Goal: Task Accomplishment & Management: Complete application form

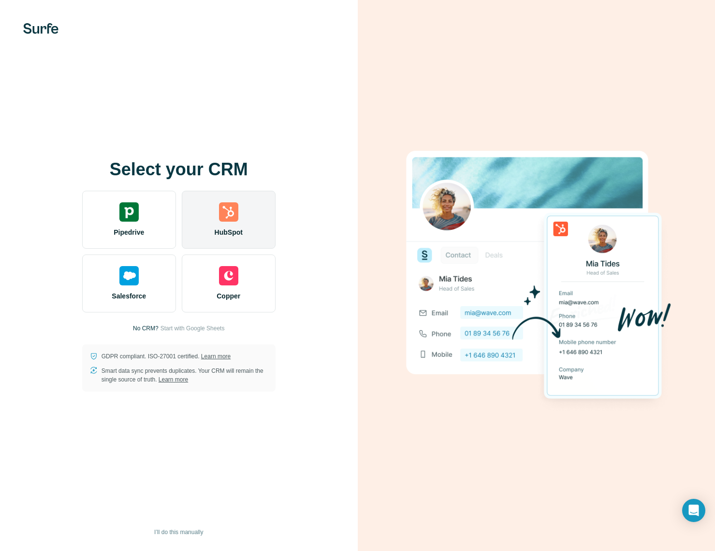
click at [231, 217] on img at bounding box center [228, 211] width 19 height 19
click at [238, 223] on div "HubSpot" at bounding box center [229, 220] width 94 height 58
click at [235, 224] on div "HubSpot" at bounding box center [229, 220] width 94 height 58
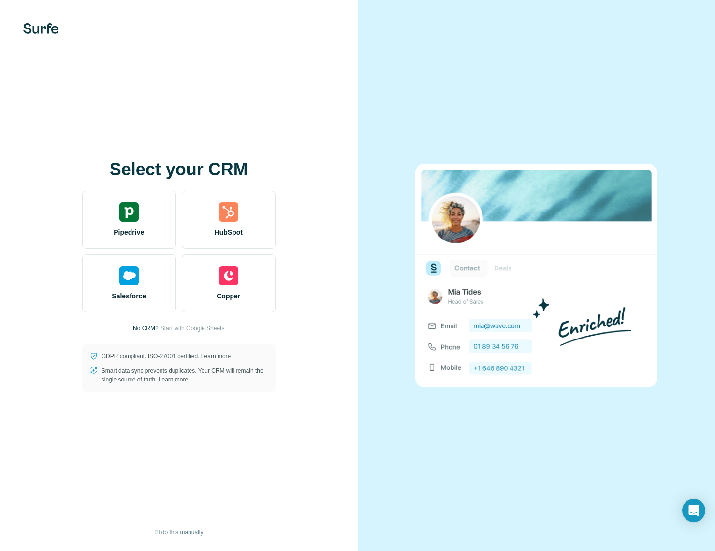
click at [256, 69] on div "Select your CRM Pipedrive HubSpot Salesforce Copper No CRM? Start with Google S…" at bounding box center [179, 275] width 358 height 551
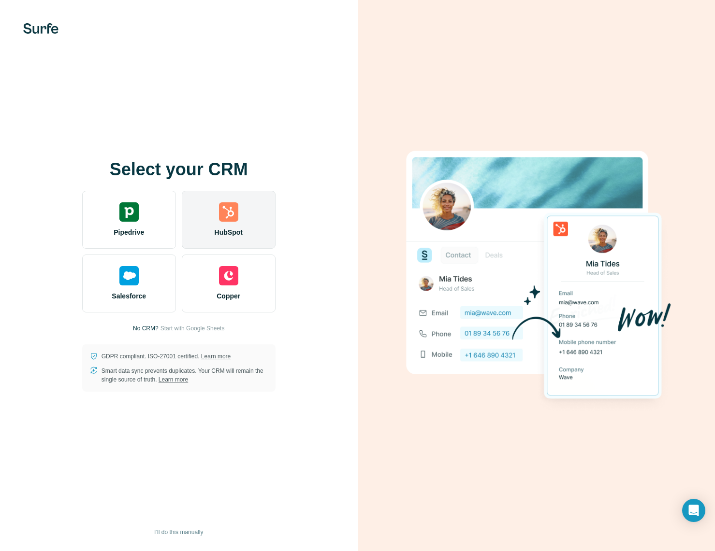
click at [231, 212] on img at bounding box center [228, 211] width 19 height 19
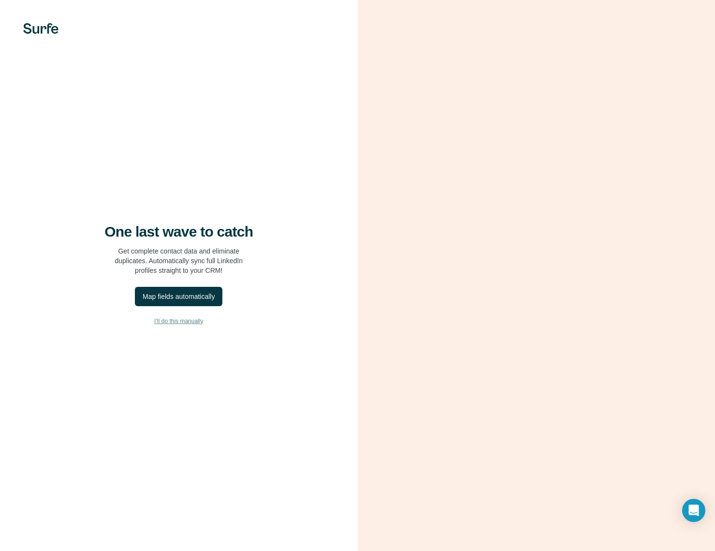
click at [183, 323] on span "I’ll do this manually" at bounding box center [178, 321] width 49 height 9
